Goal: Navigation & Orientation: Find specific page/section

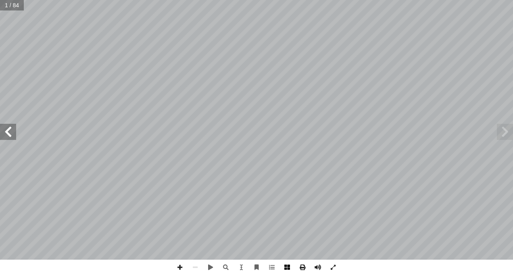
click at [285, 264] on span at bounding box center [287, 267] width 15 height 15
click at [181, 270] on span at bounding box center [179, 267] width 15 height 15
click at [11, 137] on span at bounding box center [8, 132] width 16 height 16
click at [10, 136] on span at bounding box center [8, 132] width 16 height 16
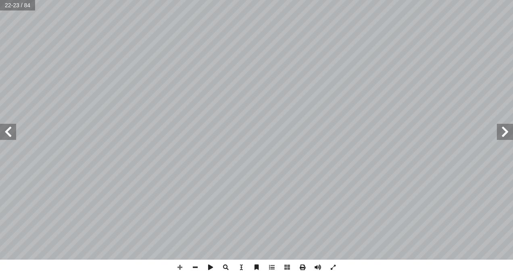
click at [10, 136] on span at bounding box center [8, 132] width 16 height 16
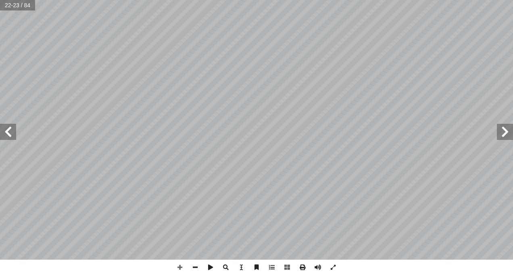
click at [10, 136] on span at bounding box center [8, 132] width 16 height 16
click at [9, 129] on span at bounding box center [8, 132] width 16 height 16
click at [10, 129] on span at bounding box center [8, 132] width 16 height 16
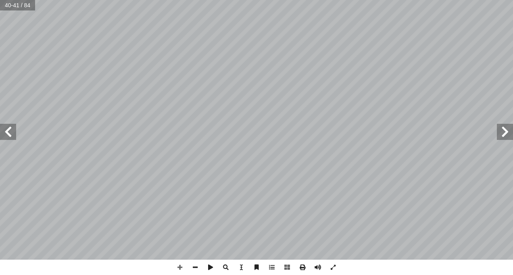
click at [503, 139] on span at bounding box center [505, 132] width 16 height 16
click at [501, 136] on span at bounding box center [505, 132] width 16 height 16
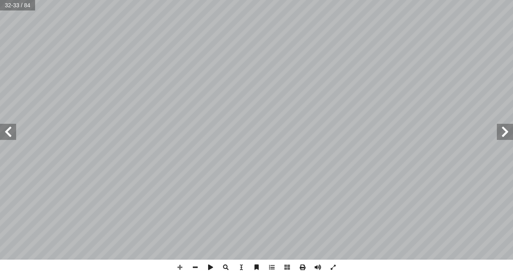
click at [501, 136] on span at bounding box center [505, 132] width 16 height 16
click at [7, 132] on span at bounding box center [8, 132] width 16 height 16
